Goal: Information Seeking & Learning: Learn about a topic

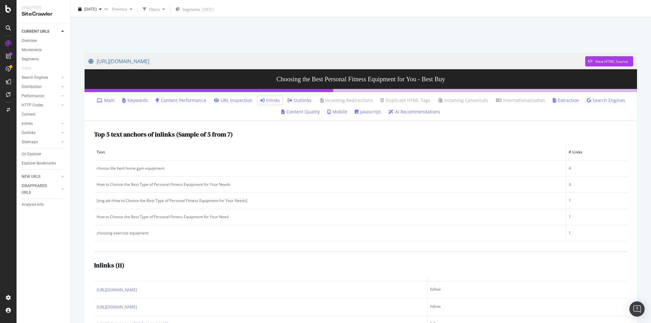
scroll to position [25, 0]
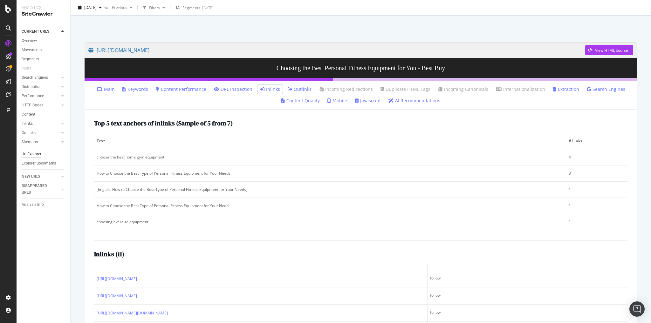
click at [38, 154] on div "Url Explorer" at bounding box center [32, 154] width 20 height 7
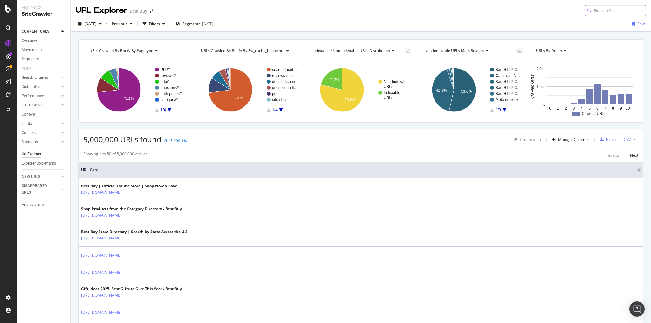
drag, startPoint x: 588, startPoint y: 11, endPoint x: 600, endPoint y: 12, distance: 12.1
click at [600, 12] on input at bounding box center [615, 10] width 61 height 11
paste input "[URL][DOMAIN_NAME]"
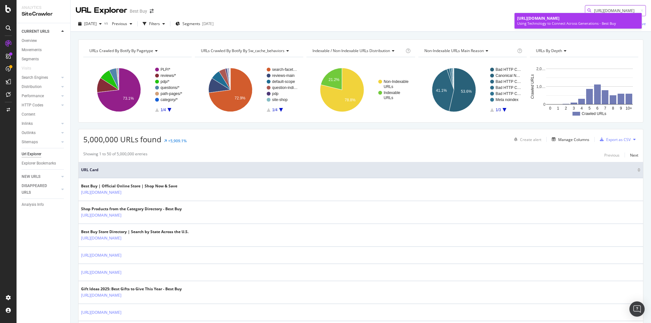
type input "[URL][DOMAIN_NAME]"
click at [554, 21] on span "[URL][DOMAIN_NAME]" at bounding box center [538, 18] width 42 height 5
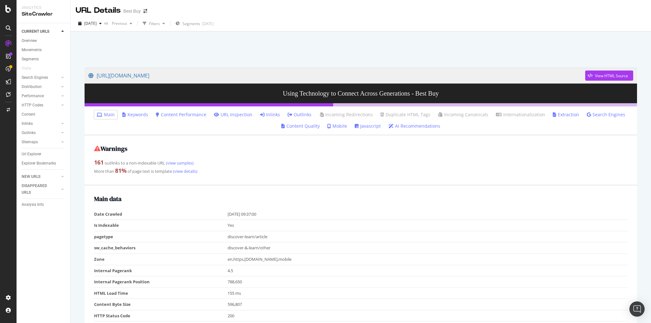
click at [278, 116] on link "Inlinks" at bounding box center [270, 115] width 20 height 6
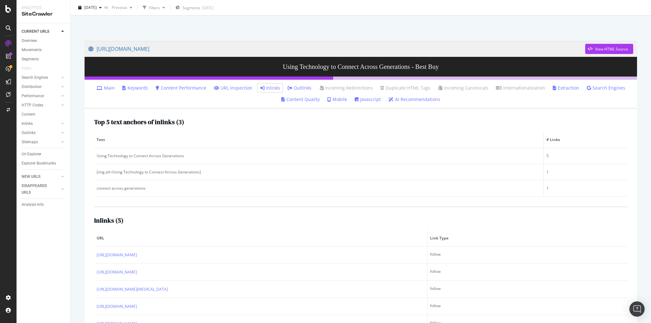
scroll to position [50, 0]
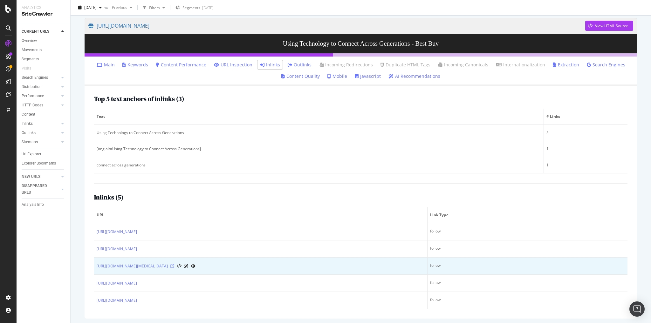
click at [174, 265] on icon at bounding box center [172, 267] width 4 height 4
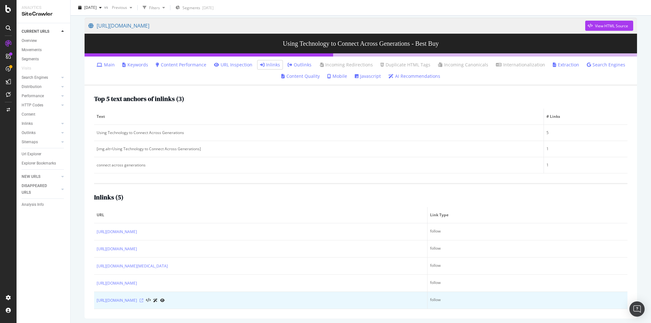
click at [143, 299] on icon at bounding box center [142, 301] width 4 height 4
